Goal: Transaction & Acquisition: Purchase product/service

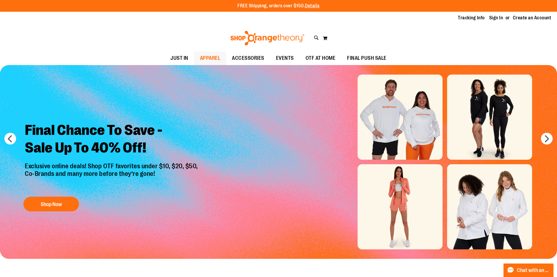
click at [207, 57] on span "APPAREL" at bounding box center [210, 57] width 20 height 13
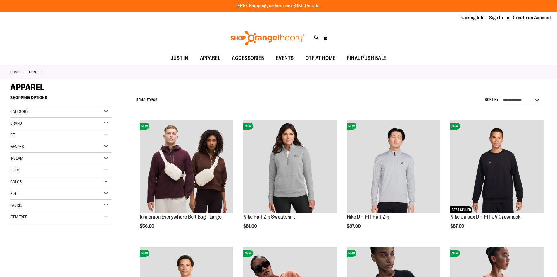
click at [24, 146] on span "Gender" at bounding box center [17, 146] width 14 height 5
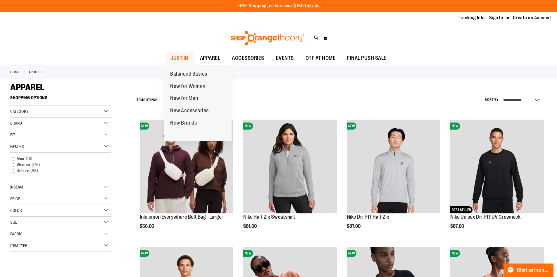
click at [184, 61] on span "JUST IN" at bounding box center [180, 57] width 18 height 13
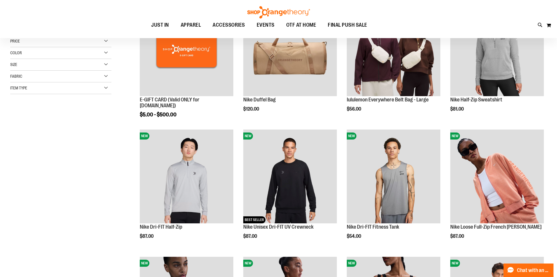
scroll to position [58, 0]
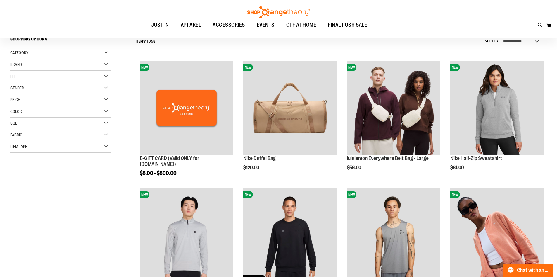
click at [20, 87] on span "Gender" at bounding box center [17, 87] width 14 height 5
click at [22, 105] on link "Women 22 items" at bounding box center [57, 106] width 97 height 6
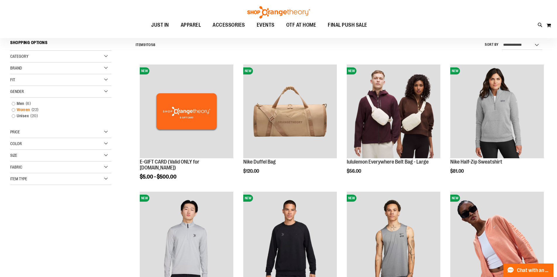
scroll to position [54, 0]
click at [15, 110] on link "Women 22 items" at bounding box center [57, 110] width 97 height 6
click at [13, 110] on link "Women 22 items" at bounding box center [57, 110] width 97 height 6
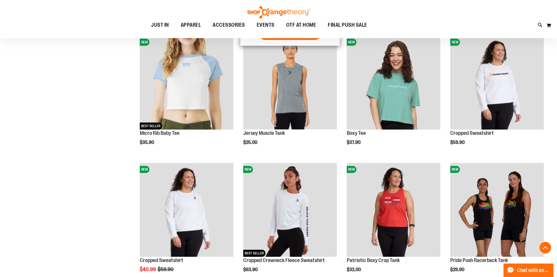
scroll to position [347, 0]
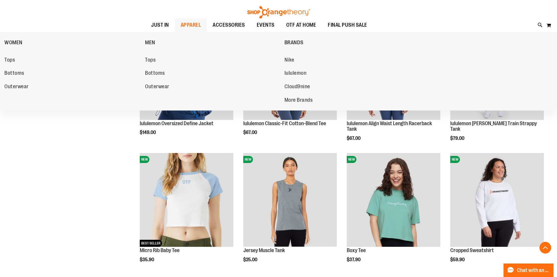
click at [190, 25] on span "APPAREL" at bounding box center [191, 24] width 20 height 13
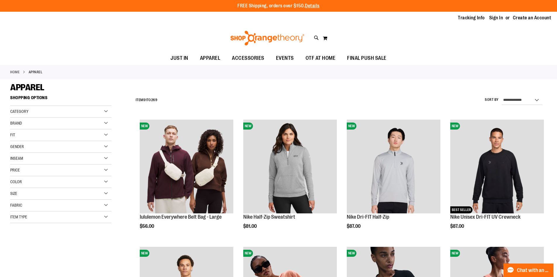
click at [36, 147] on div "Gender" at bounding box center [60, 147] width 101 height 12
click at [14, 163] on link "Women 161 items" at bounding box center [57, 165] width 97 height 6
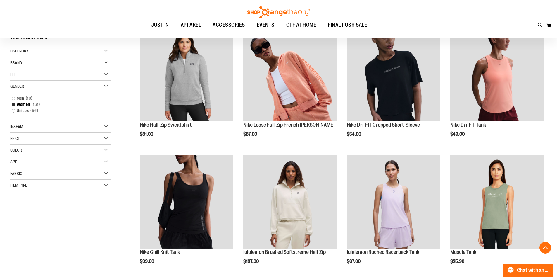
scroll to position [92, 0]
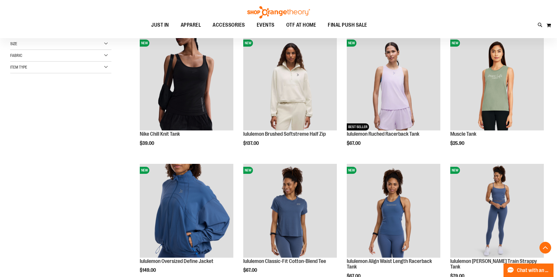
scroll to position [327, 0]
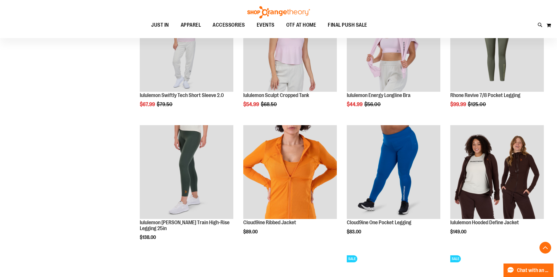
scroll to position [912, 0]
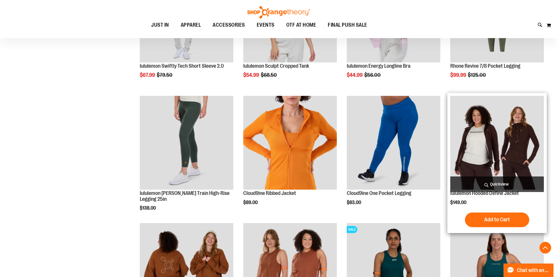
click at [494, 127] on img "product" at bounding box center [498, 143] width 94 height 94
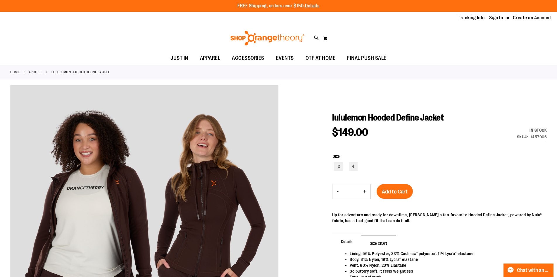
scroll to position [58, 0]
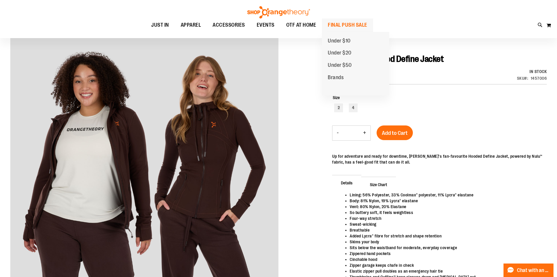
click at [350, 26] on span "FINAL PUSH SALE" at bounding box center [348, 24] width 40 height 13
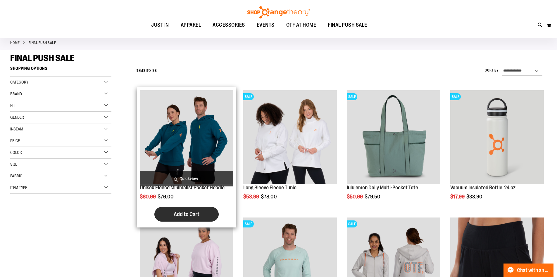
scroll to position [117, 0]
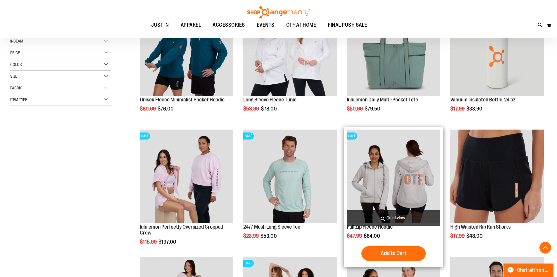
click at [402, 181] on img "product" at bounding box center [394, 176] width 94 height 94
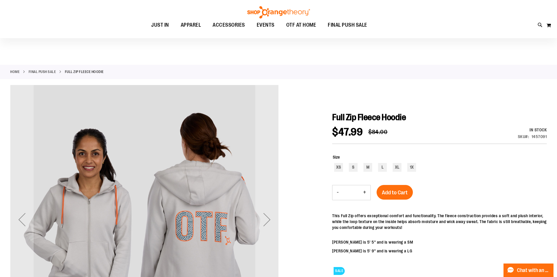
scroll to position [29, 0]
